Goal: Information Seeking & Learning: Learn about a topic

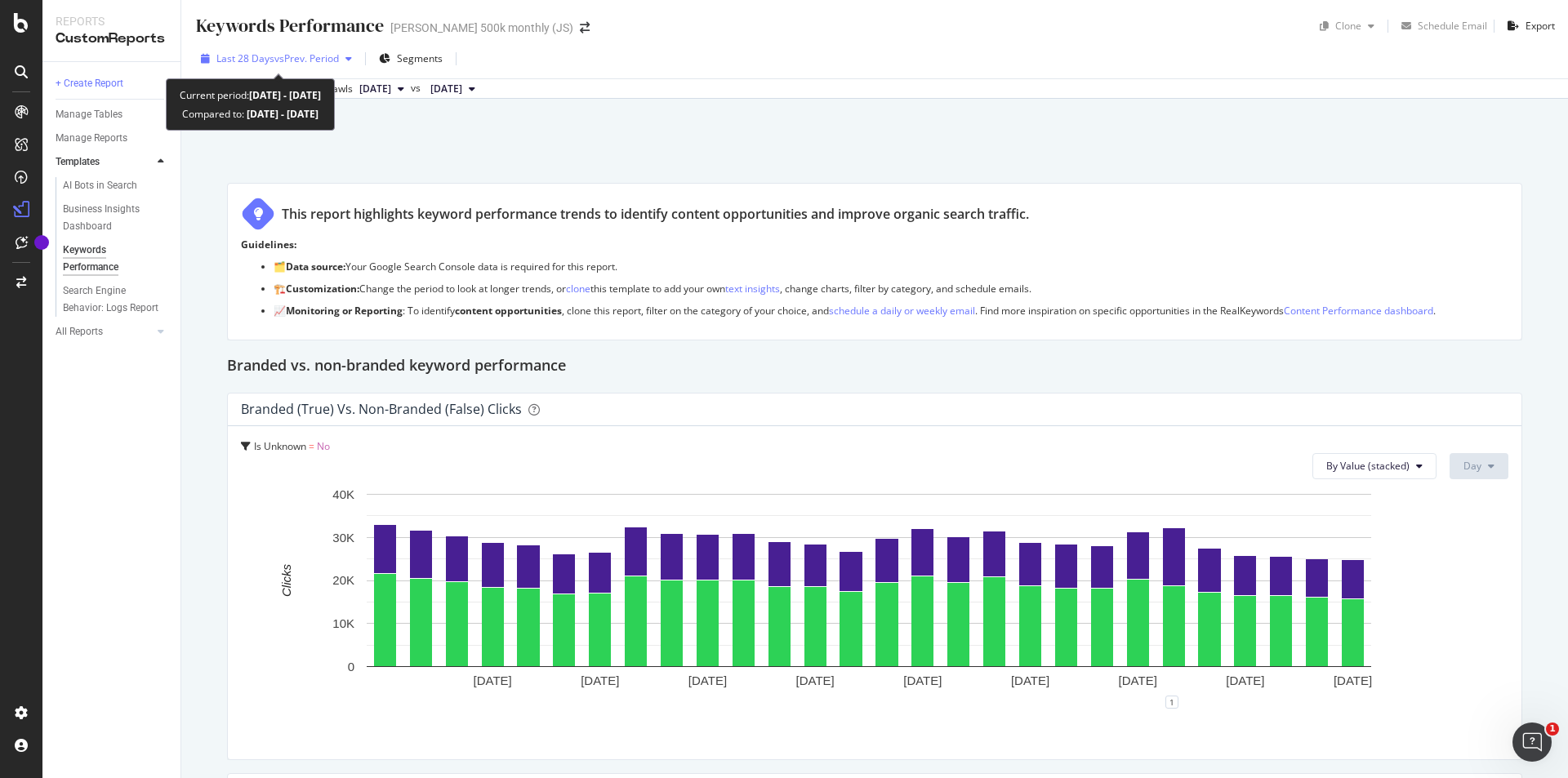
click at [310, 56] on span "vs Prev. Period" at bounding box center [306, 59] width 65 height 14
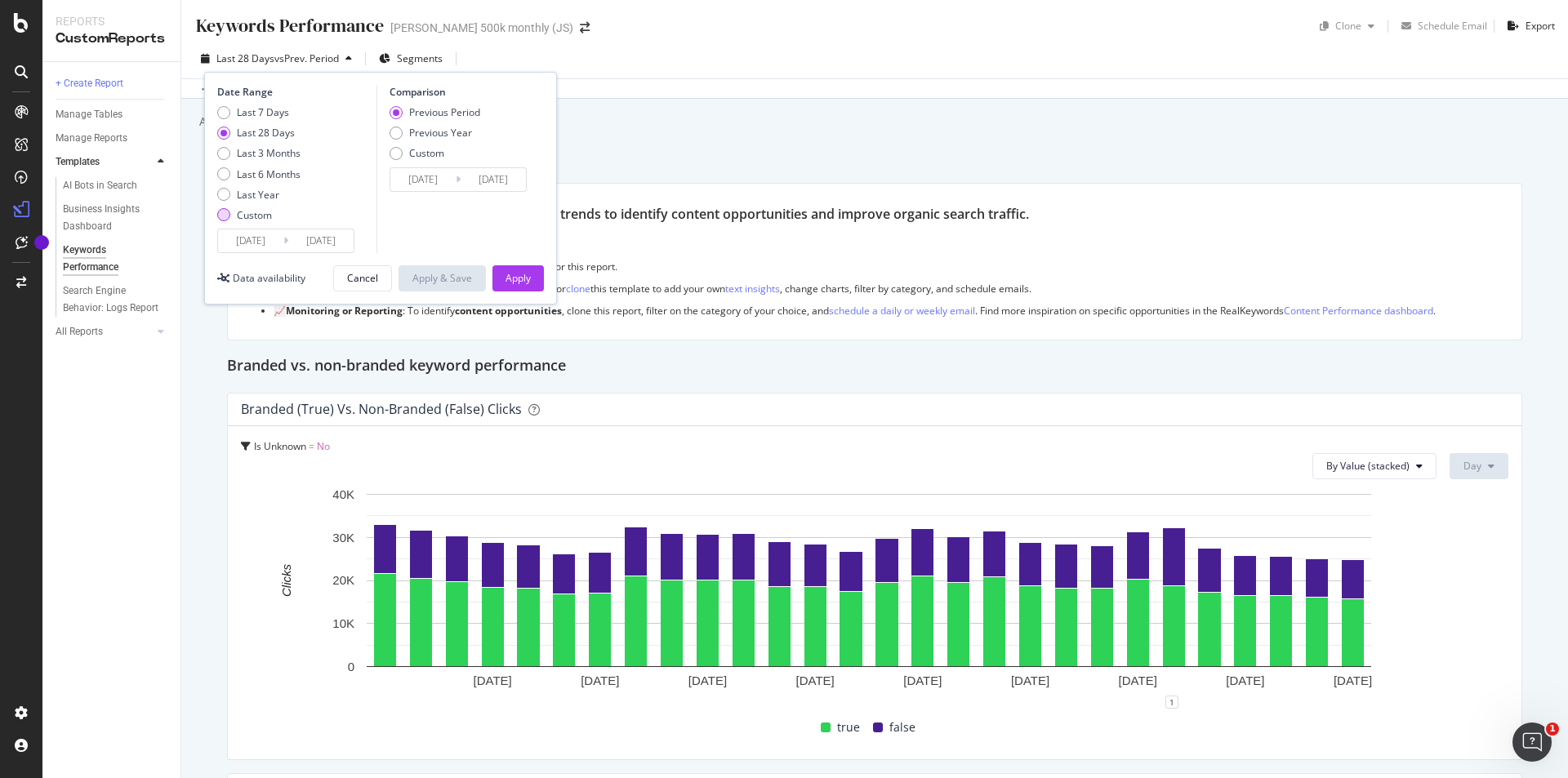
click at [241, 213] on div "Custom" at bounding box center [254, 215] width 35 height 14
click at [248, 235] on input "[DATE]" at bounding box center [250, 241] width 65 height 23
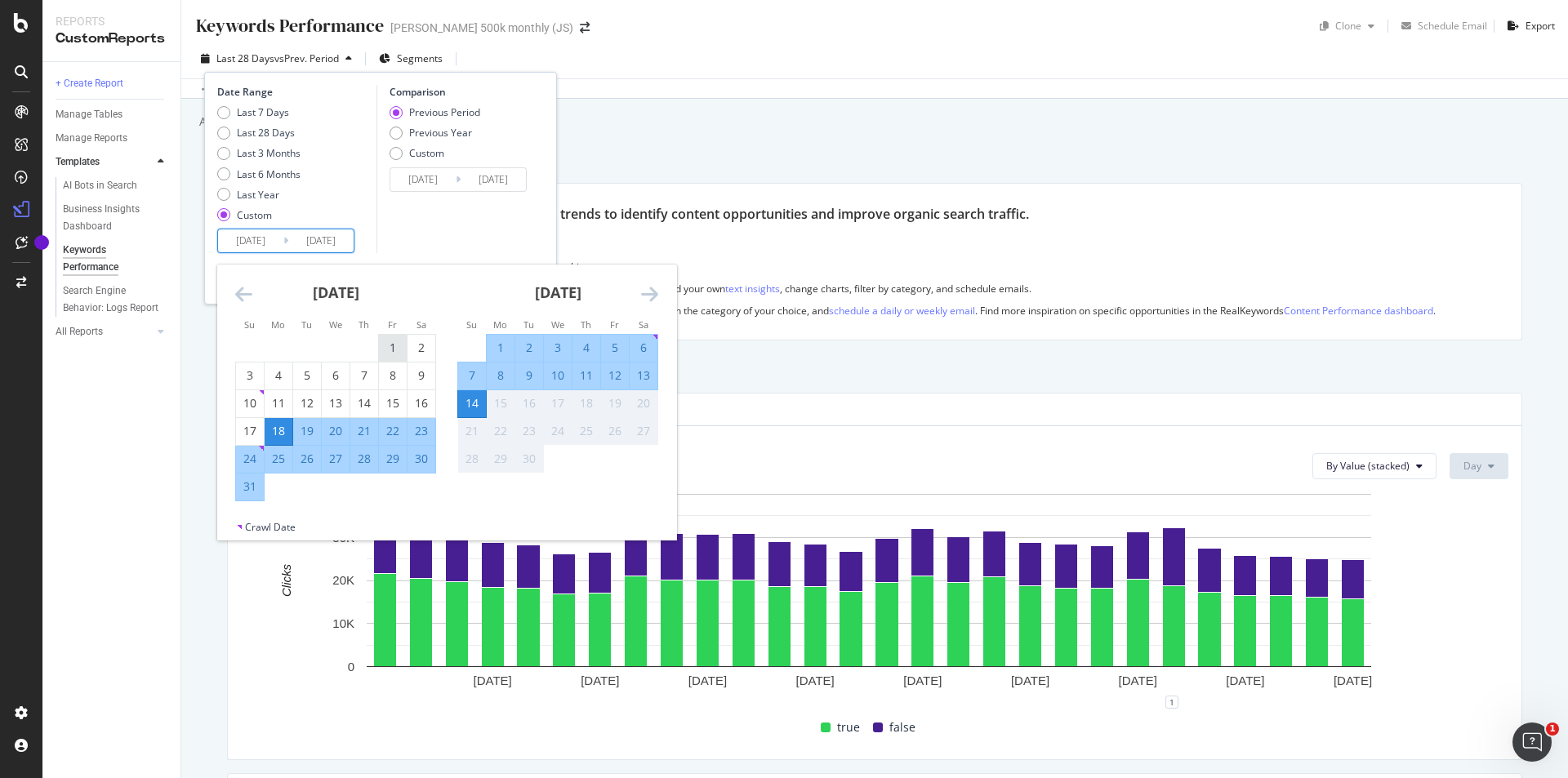
click at [392, 344] on div "1" at bounding box center [392, 348] width 28 height 16
type input "[DATE]"
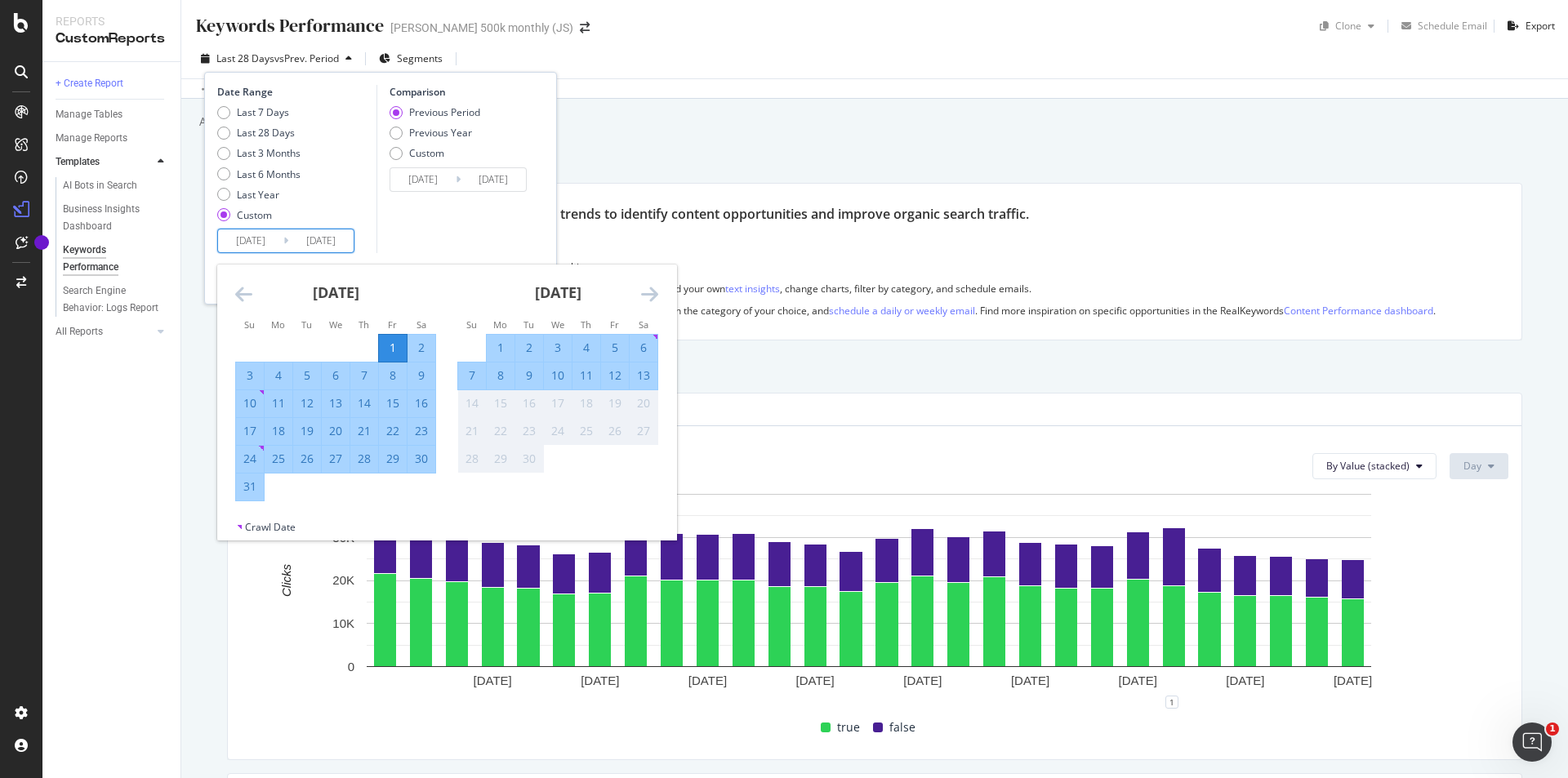
click at [244, 491] on div "31" at bounding box center [250, 486] width 28 height 16
type input "[DATE]"
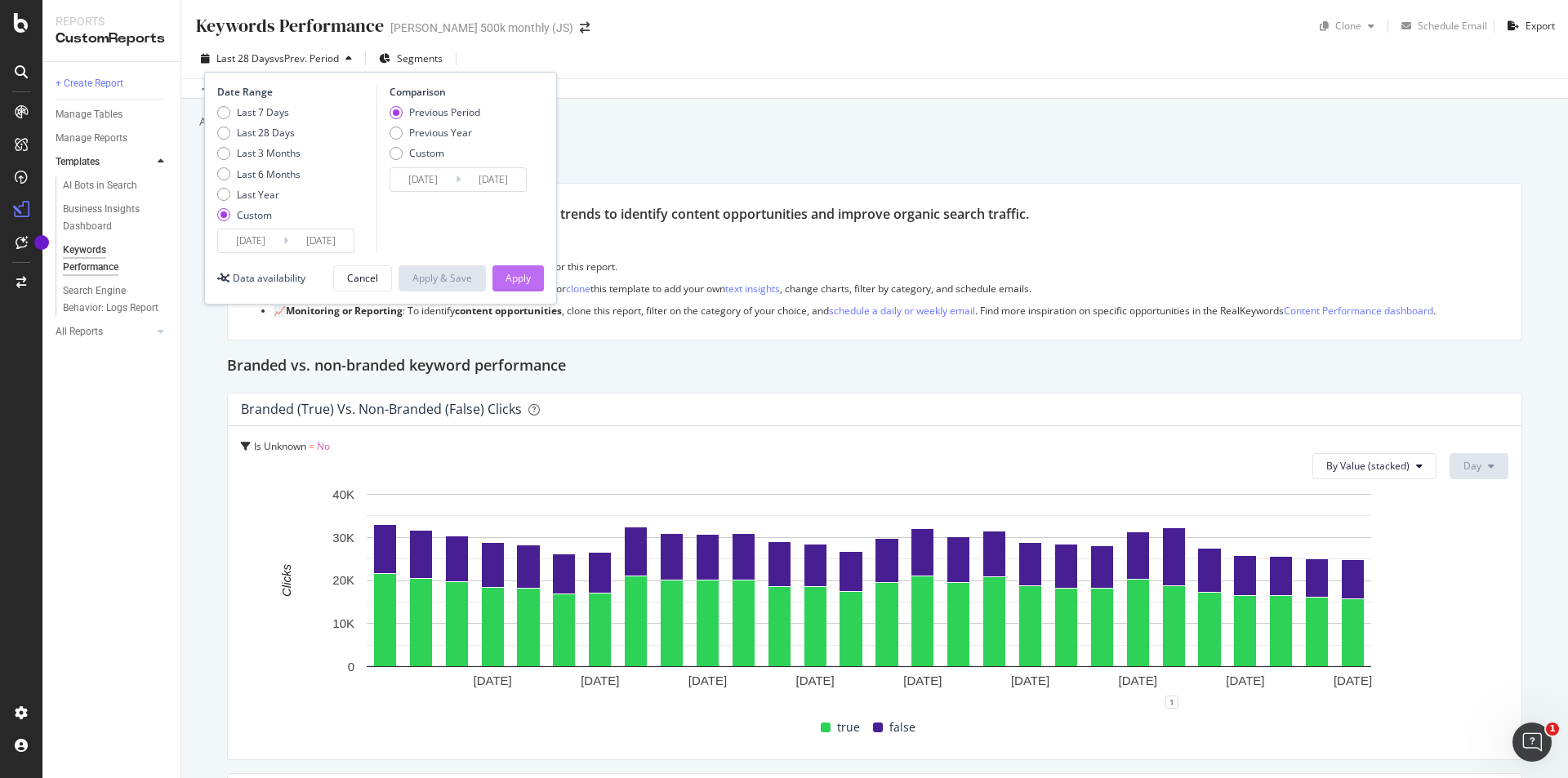
click at [513, 273] on div "Apply" at bounding box center [517, 278] width 25 height 14
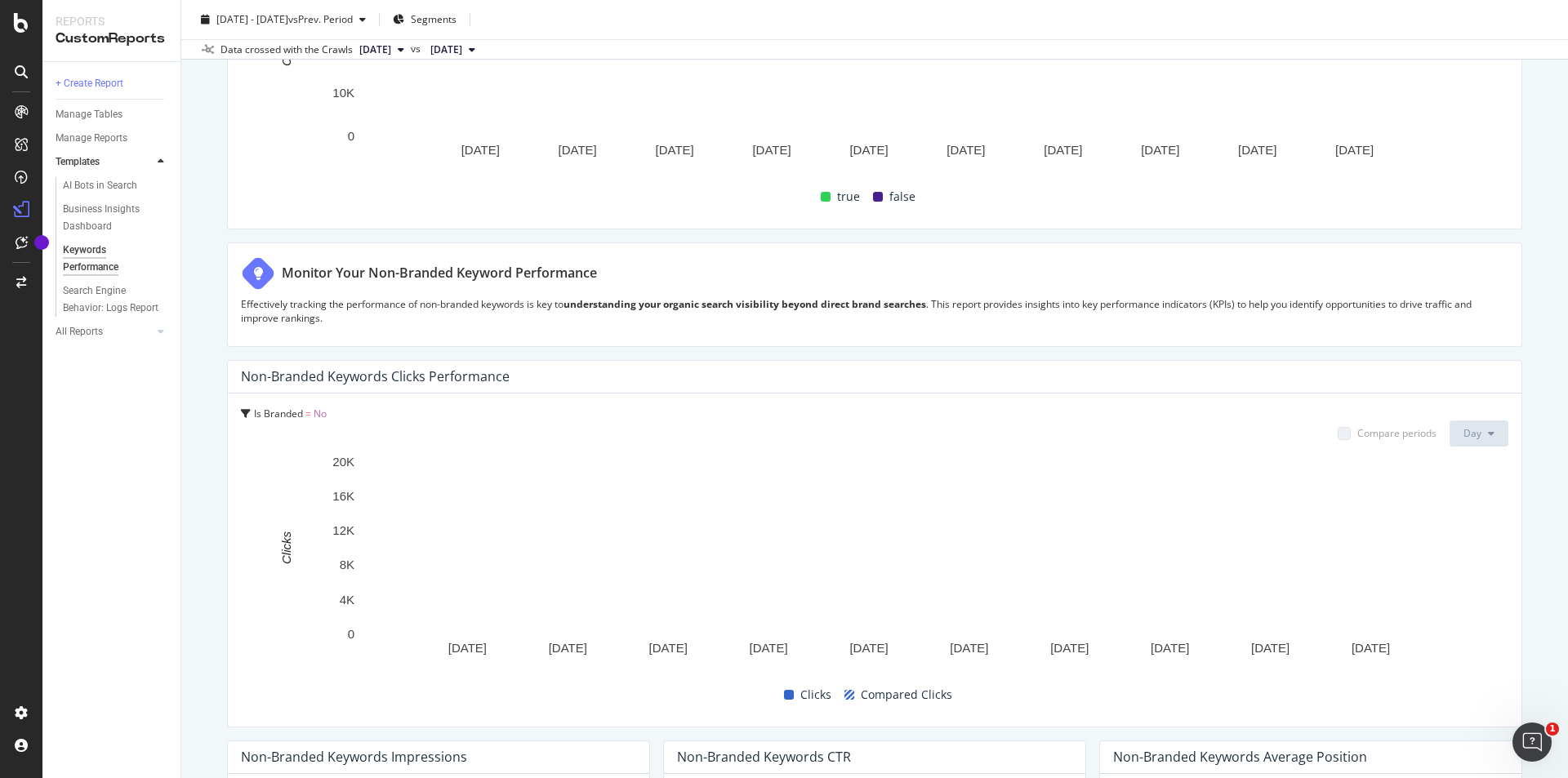
scroll to position [653, 0]
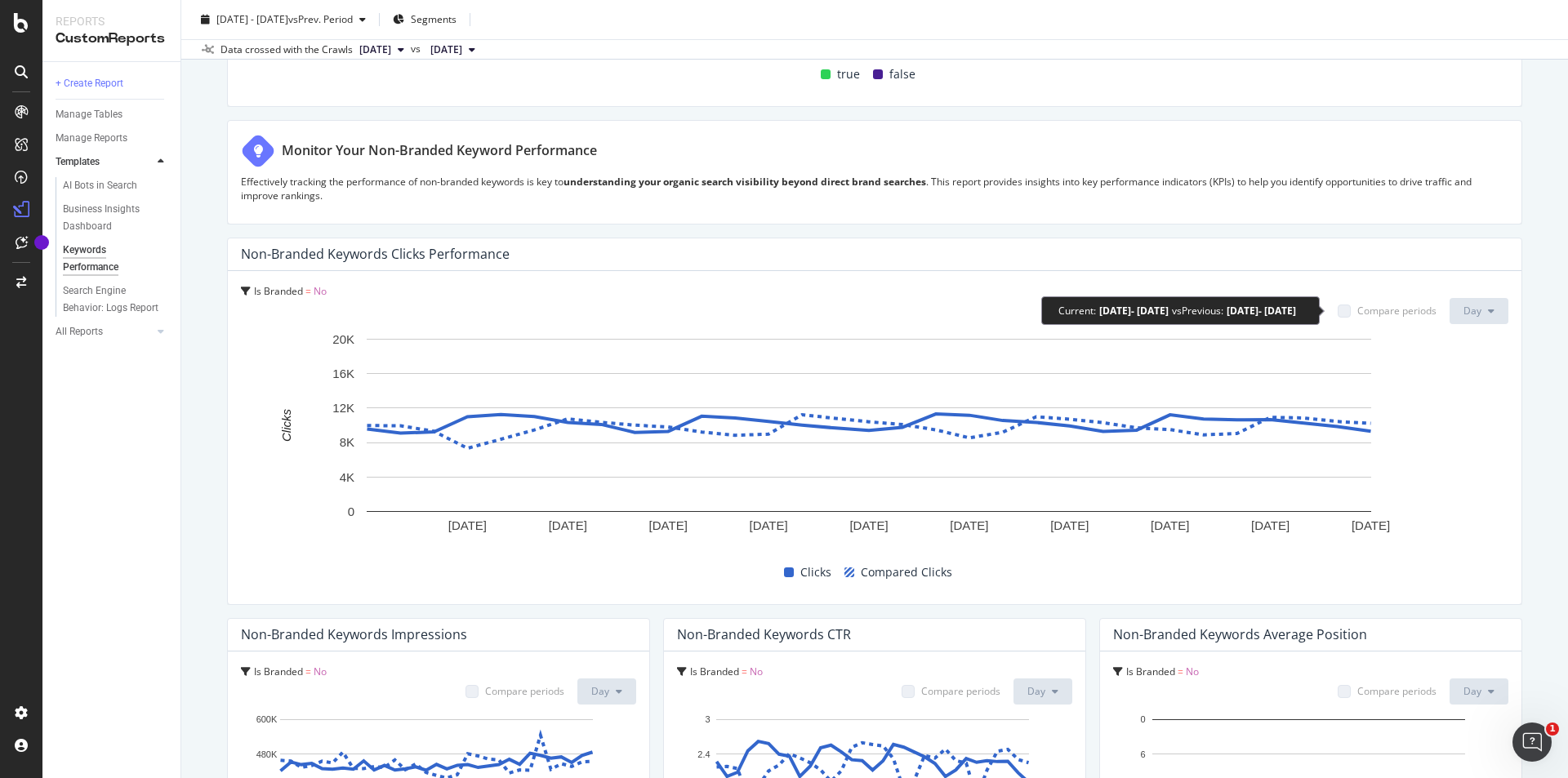
click at [1357, 312] on div "Compare periods" at bounding box center [1397, 311] width 79 height 14
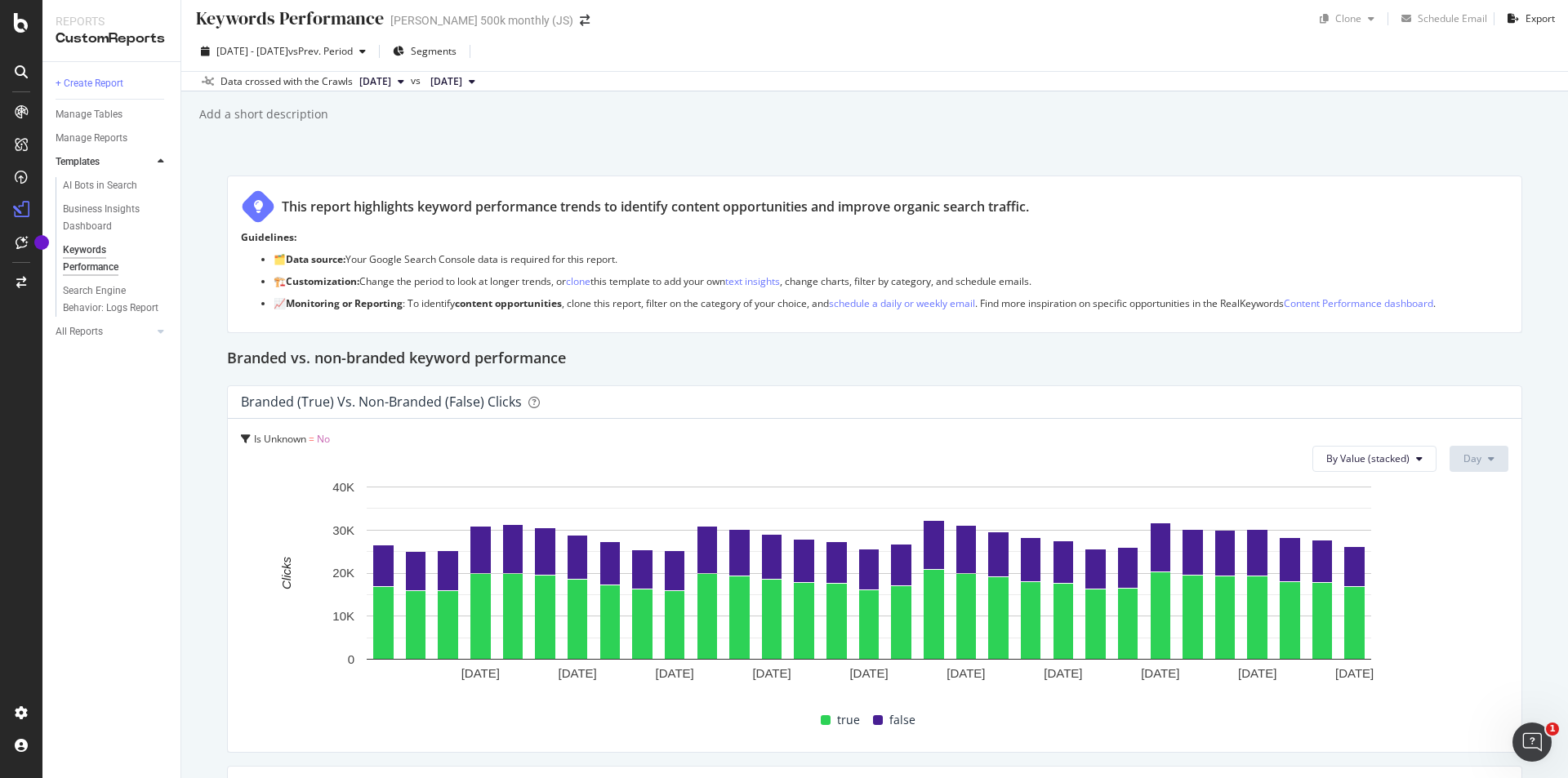
scroll to position [0, 0]
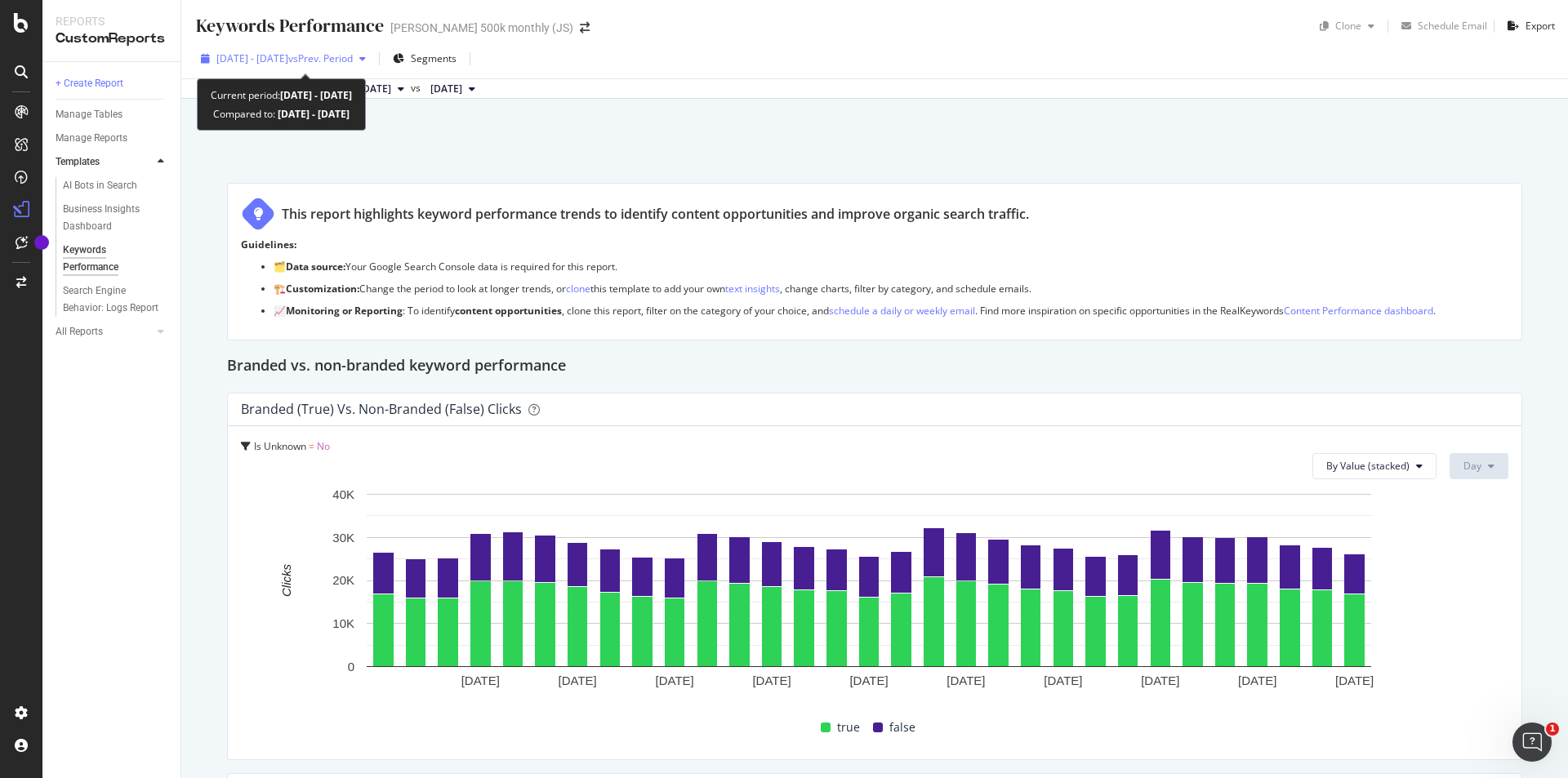
click at [353, 57] on span "vs Prev. Period" at bounding box center [320, 59] width 65 height 14
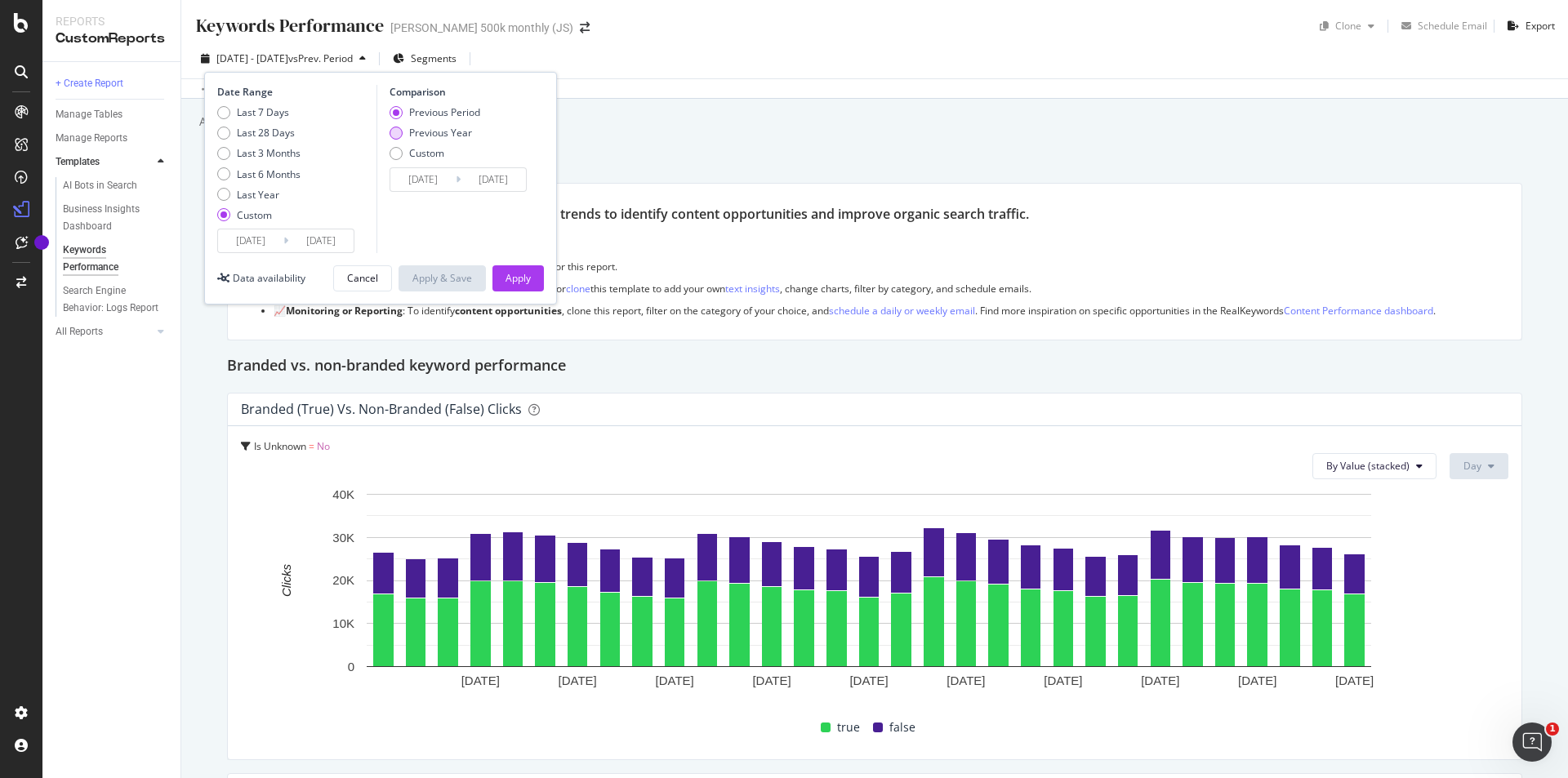
click at [428, 129] on div "Previous Year" at bounding box center [440, 133] width 63 height 14
type input "[DATE]"
click at [515, 274] on div "Apply" at bounding box center [517, 278] width 25 height 14
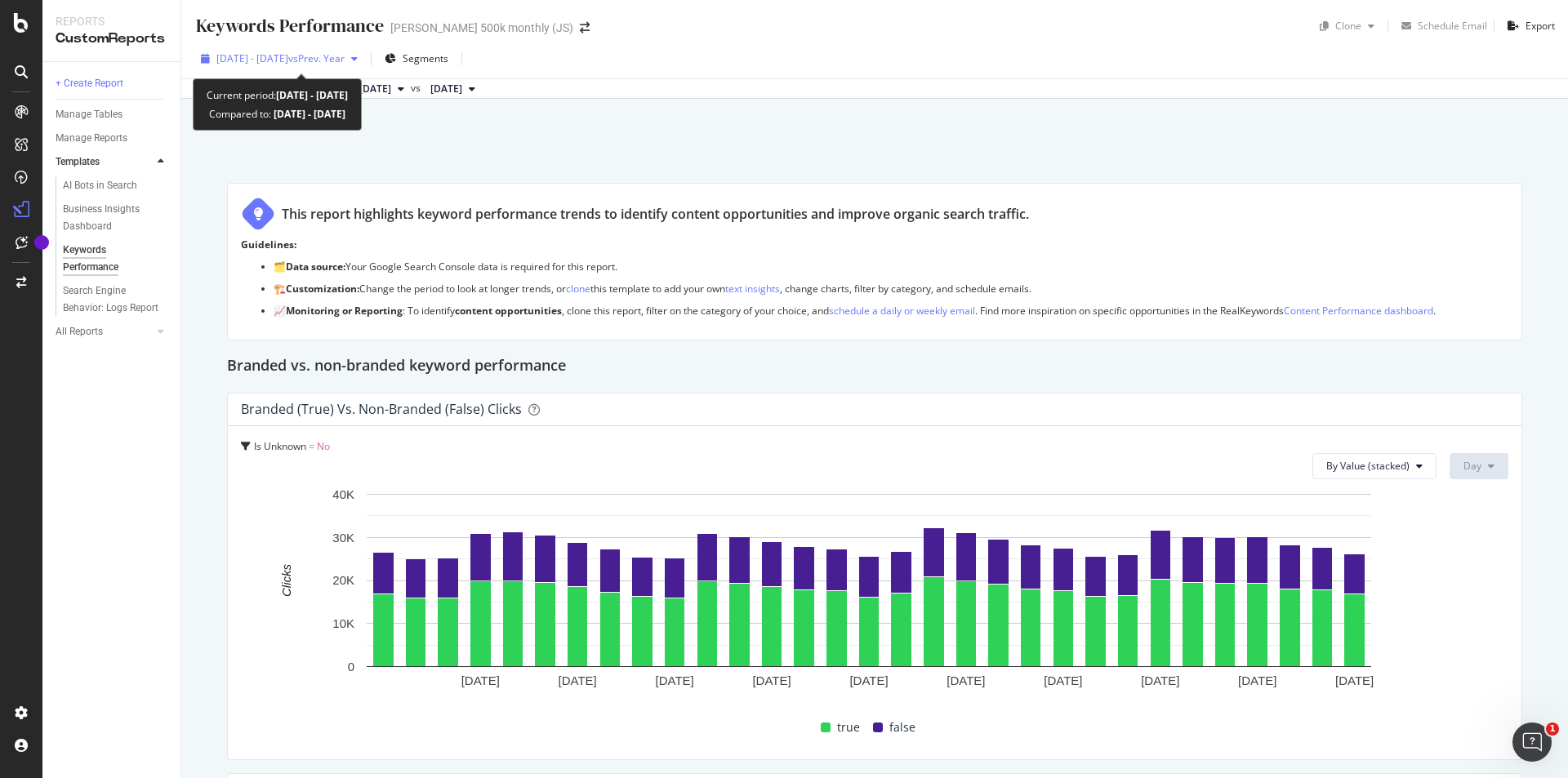
click at [344, 65] on span "vs Prev. Year" at bounding box center [316, 59] width 56 height 14
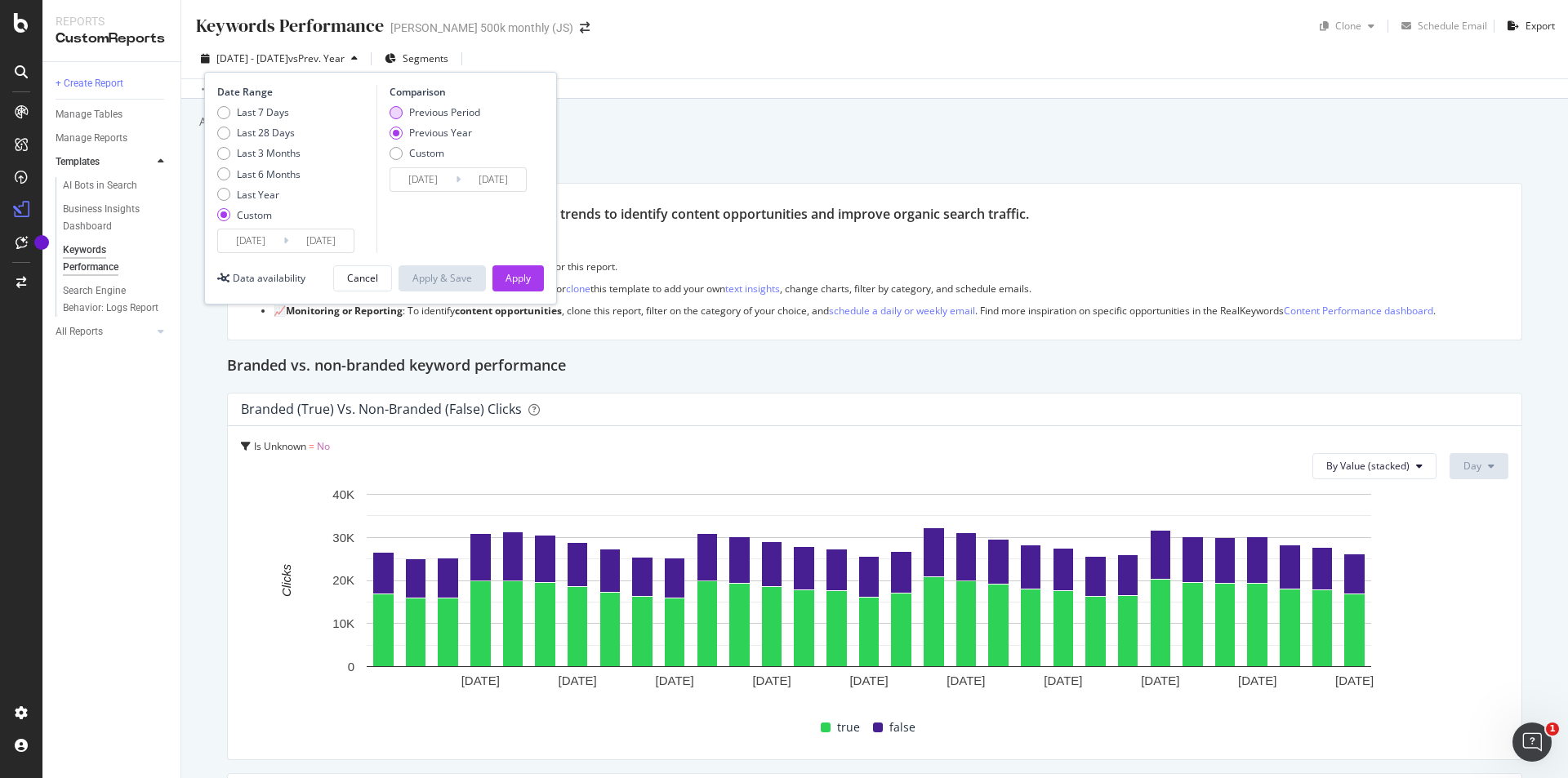
click at [436, 114] on div "Previous Period" at bounding box center [444, 112] width 71 height 14
type input "[DATE]"
click at [522, 269] on div "Apply" at bounding box center [517, 278] width 25 height 24
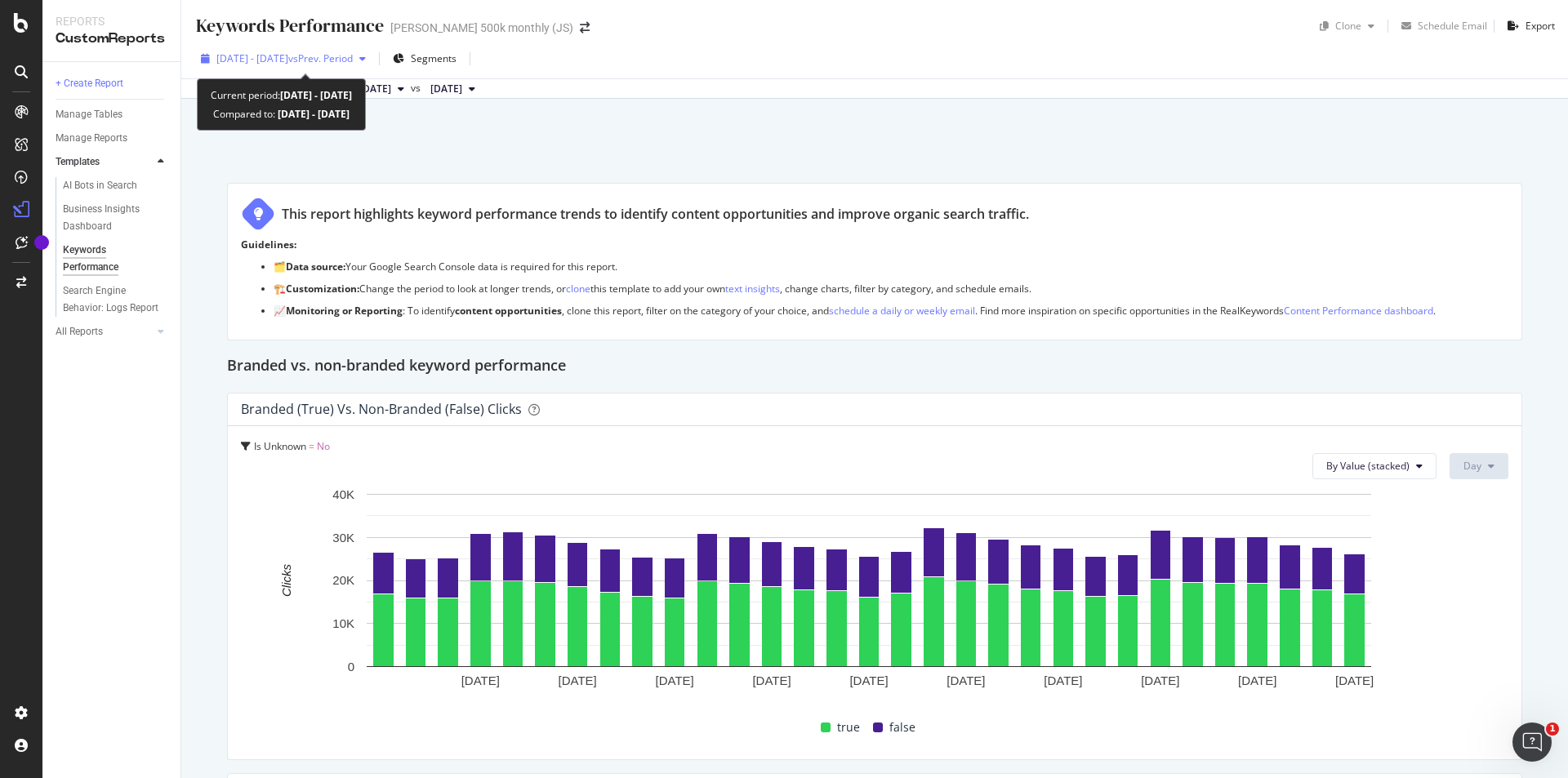
click at [353, 60] on span "vs Prev. Period" at bounding box center [320, 59] width 65 height 14
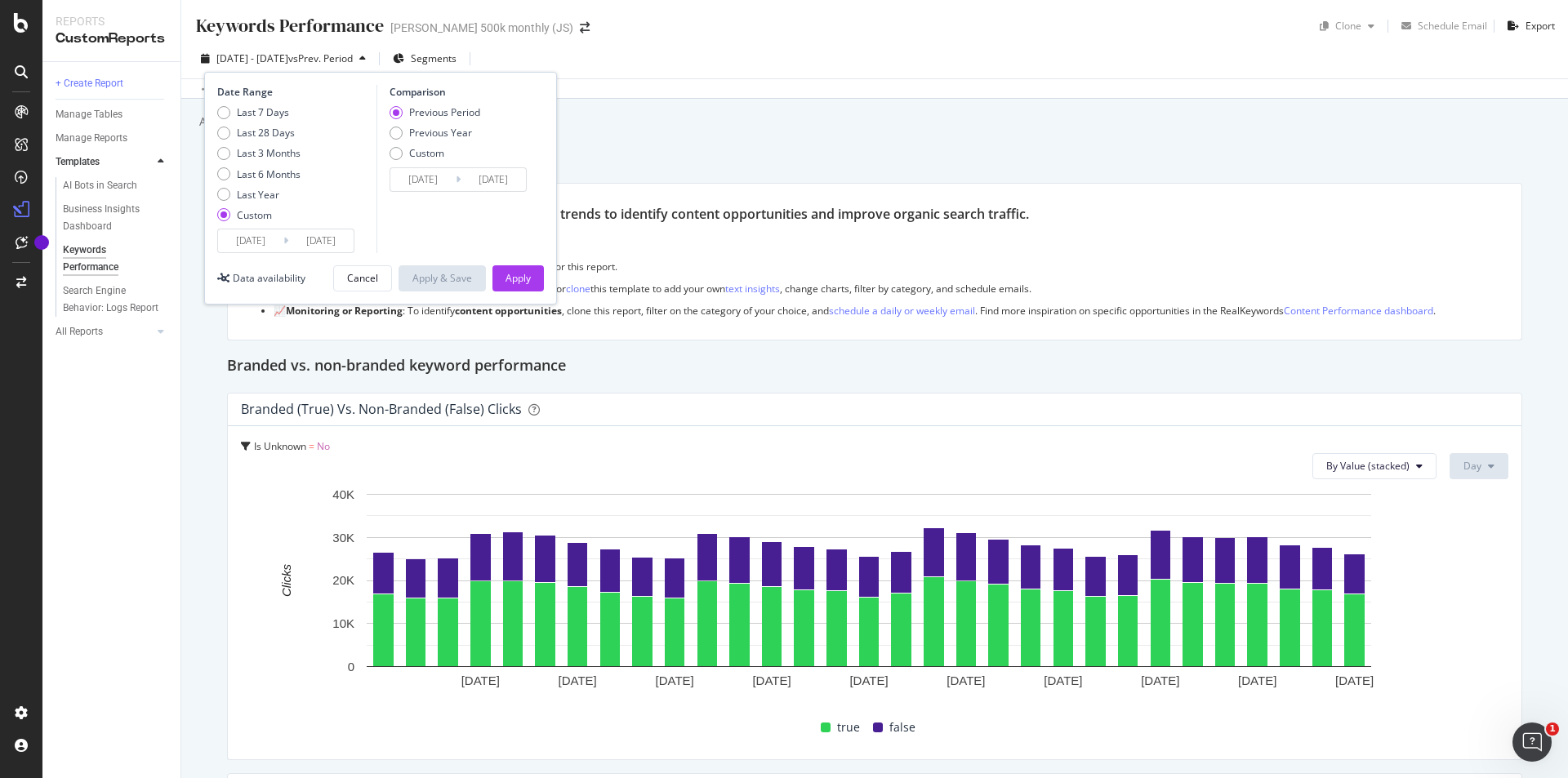
click at [701, 127] on div "Add a short description Add a short description" at bounding box center [883, 121] width 1370 height 24
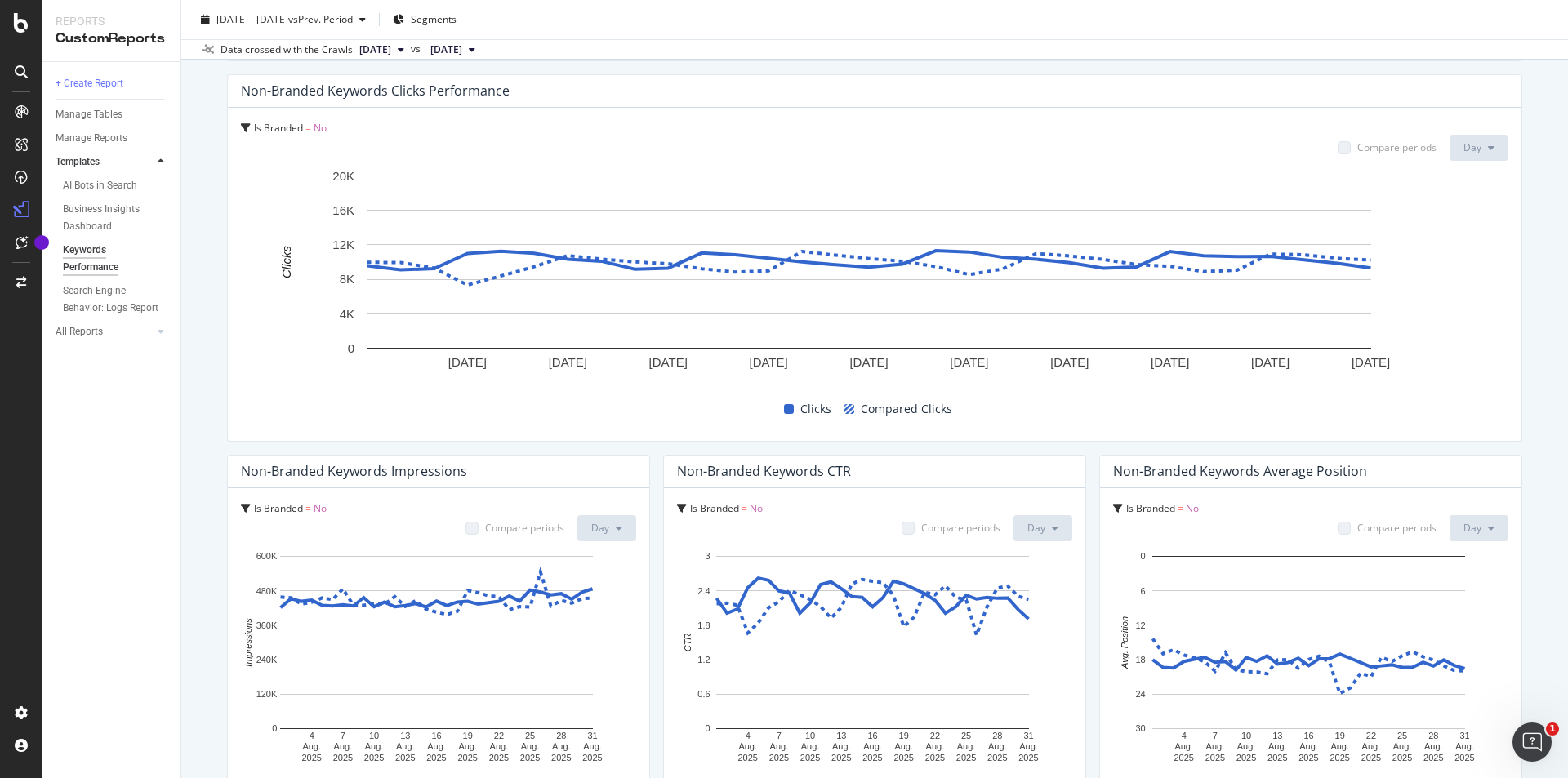
scroll to position [735, 0]
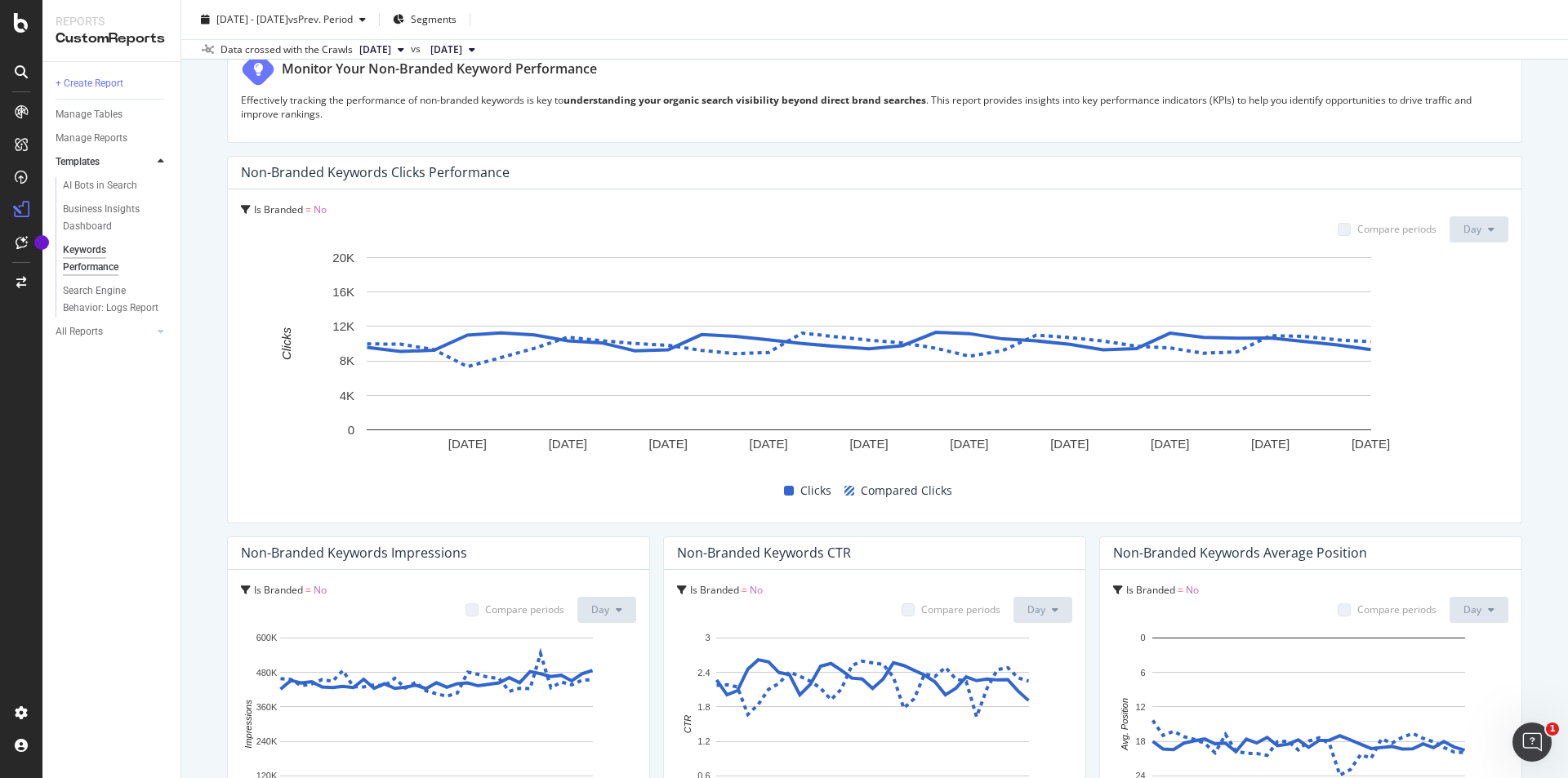
click at [317, 202] on span "No" at bounding box center [319, 209] width 13 height 14
click at [286, 248] on div "Is Branded = No" at bounding box center [287, 240] width 92 height 34
click at [269, 238] on span "Is Branded" at bounding box center [275, 240] width 49 height 14
click at [255, 209] on span "Is Branded" at bounding box center [278, 209] width 49 height 14
click at [244, 207] on icon at bounding box center [245, 209] width 9 height 9
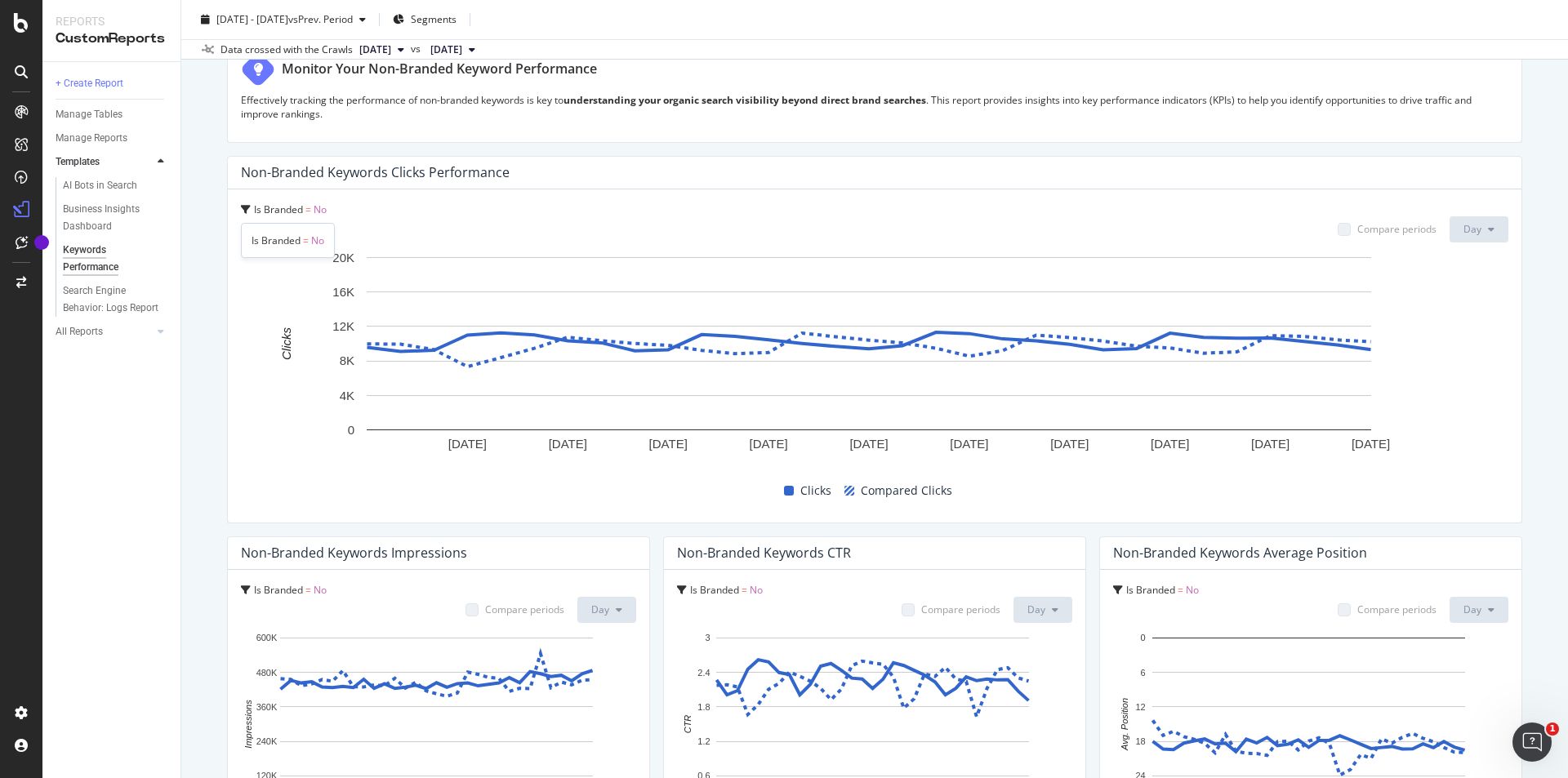
click at [244, 207] on icon at bounding box center [245, 209] width 9 height 9
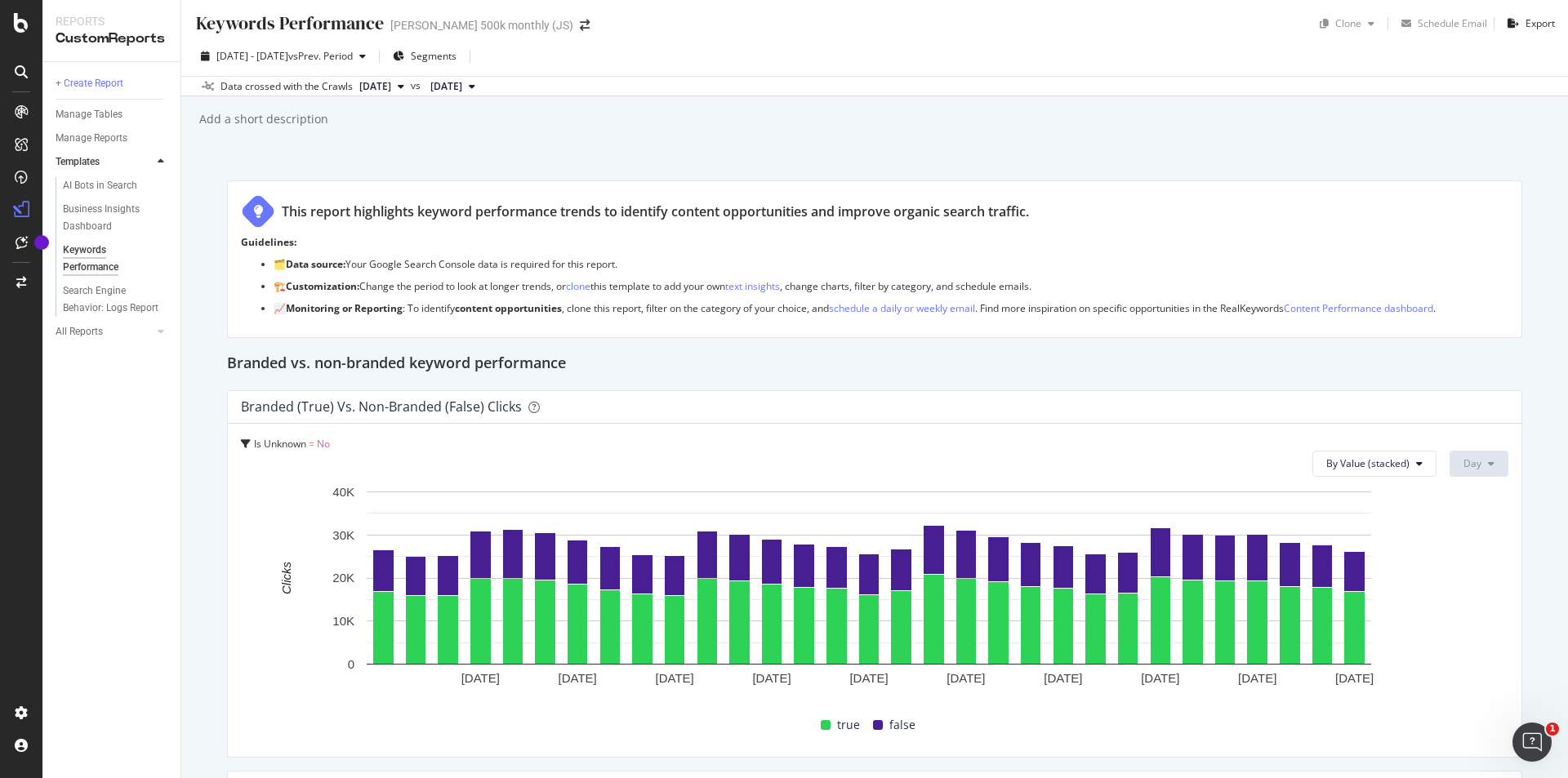
scroll to position [0, 0]
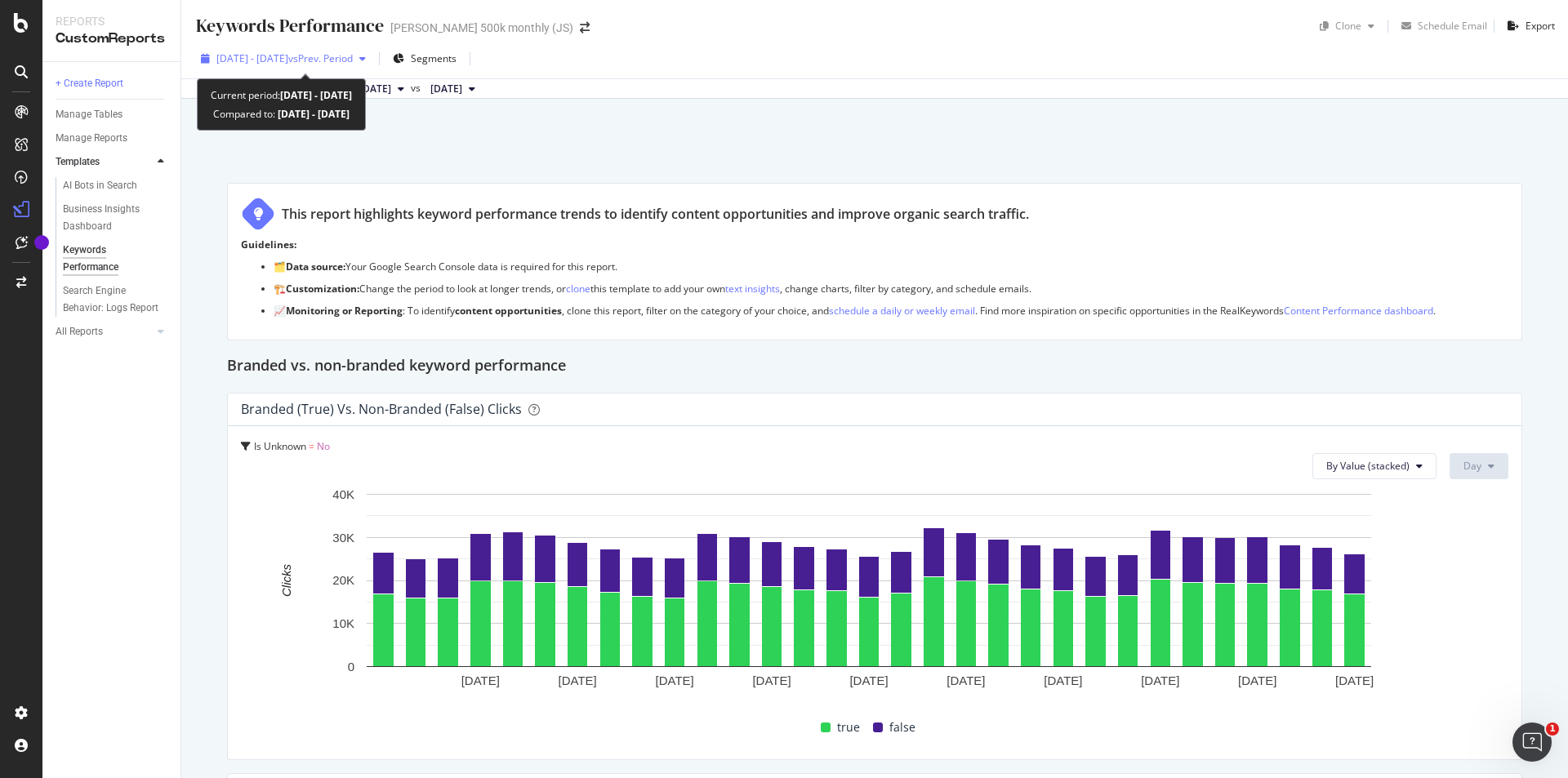
click at [373, 50] on div "[DATE] - [DATE] vs Prev. Period" at bounding box center [283, 59] width 178 height 24
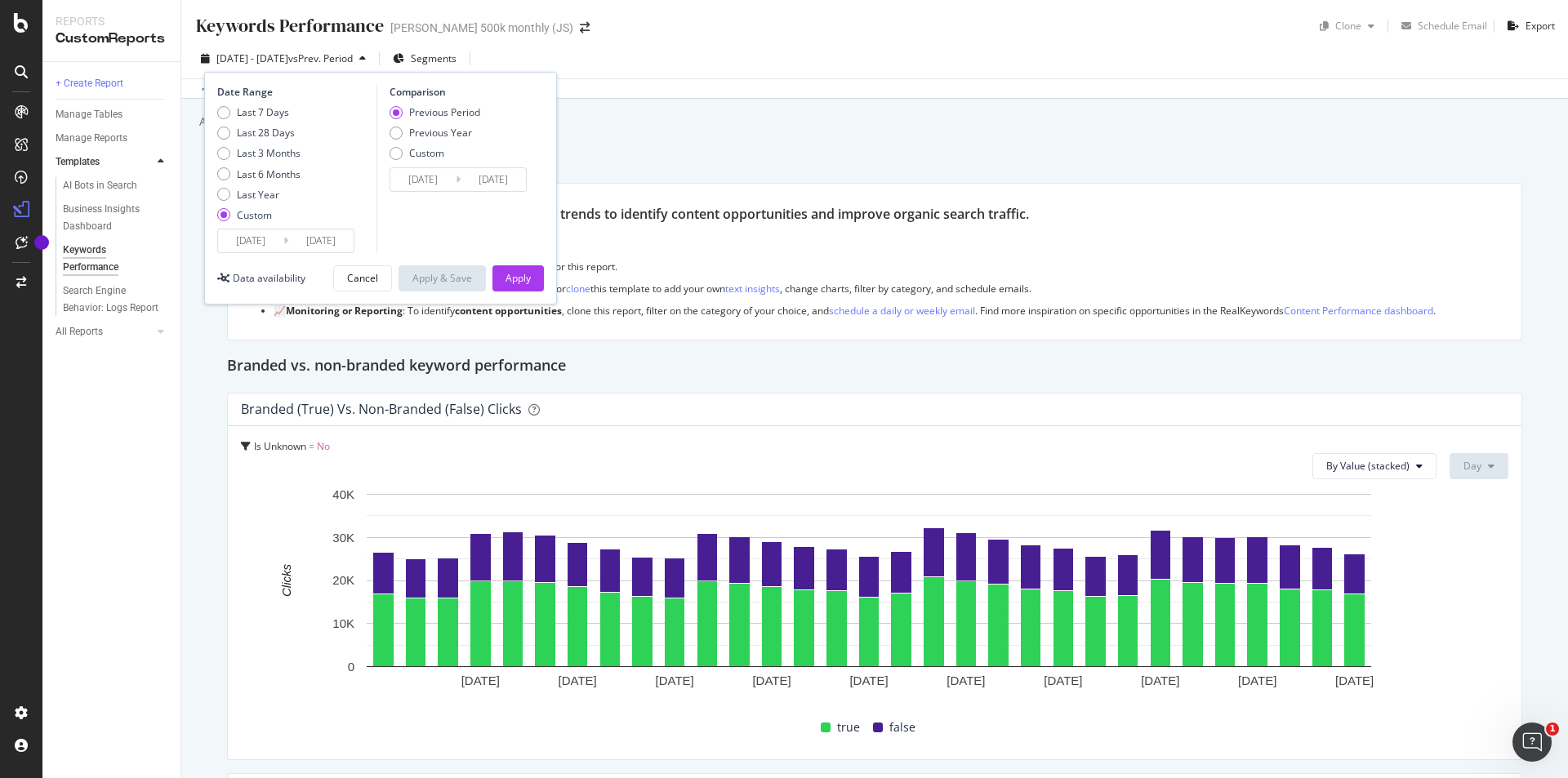
click at [639, 85] on div "Data crossed with the Crawls [DATE] vs [DATE]" at bounding box center [874, 88] width 1386 height 20
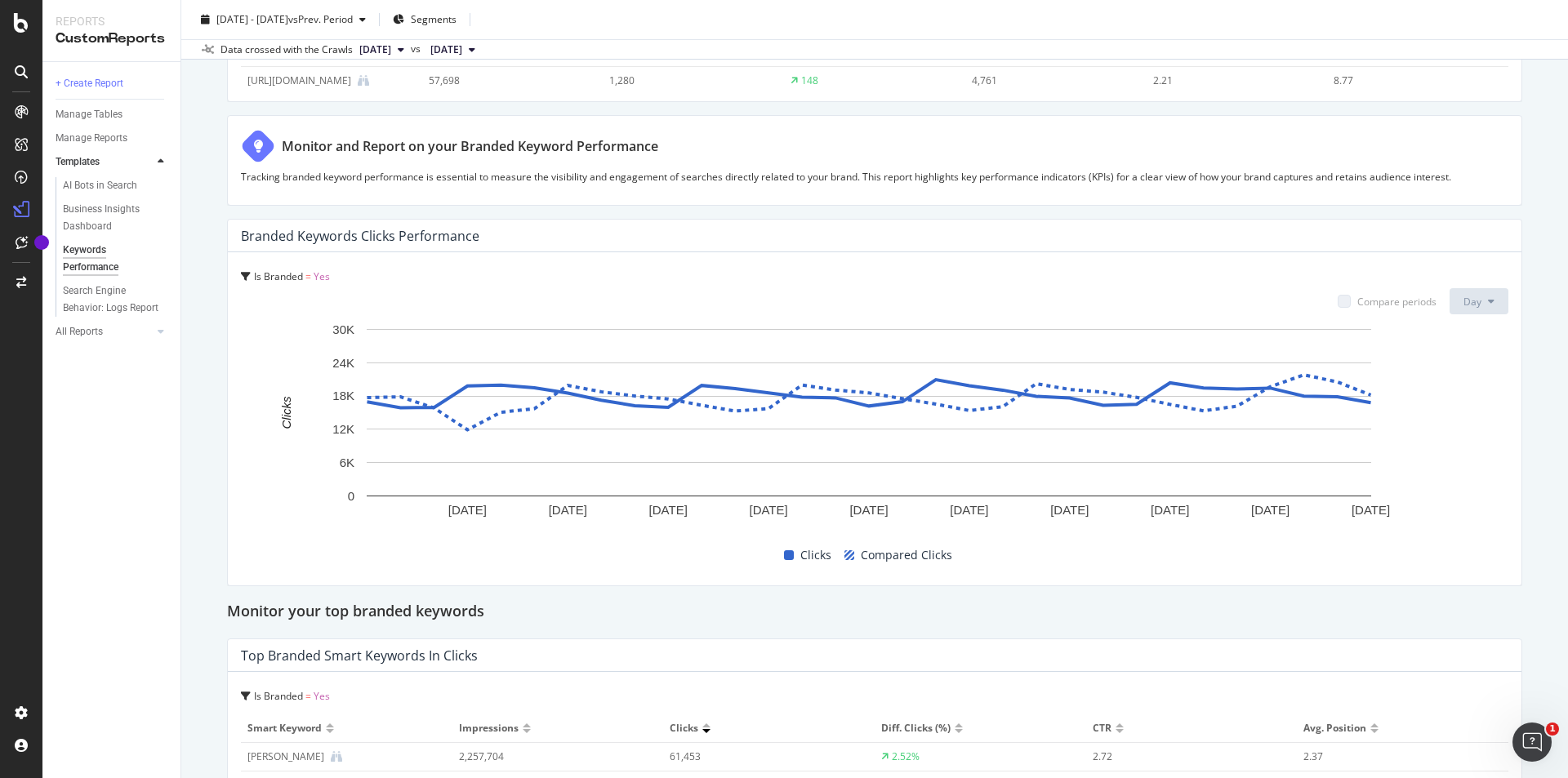
scroll to position [3967, 0]
